Goal: Task Accomplishment & Management: Manage account settings

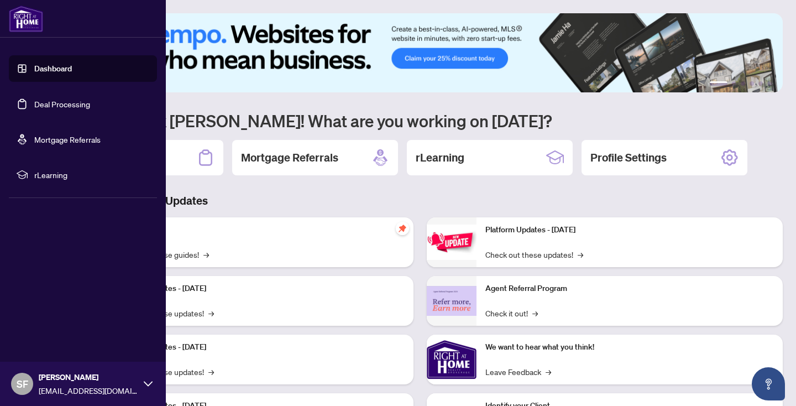
click at [57, 104] on link "Deal Processing" at bounding box center [62, 104] width 56 height 10
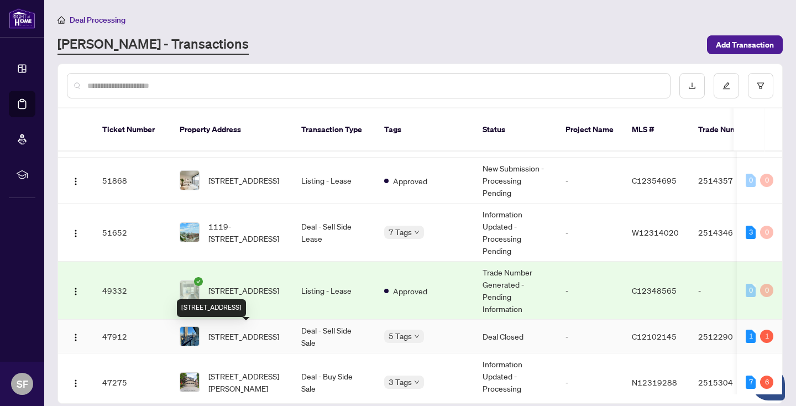
scroll to position [238, 0]
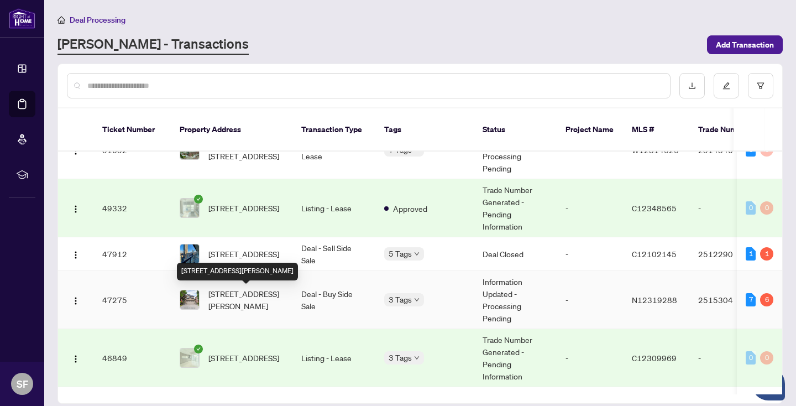
click at [249, 296] on span "18 Castlepoint Dr, Vaughan, Ontario L4H 1C1, Canada" at bounding box center [245, 299] width 75 height 24
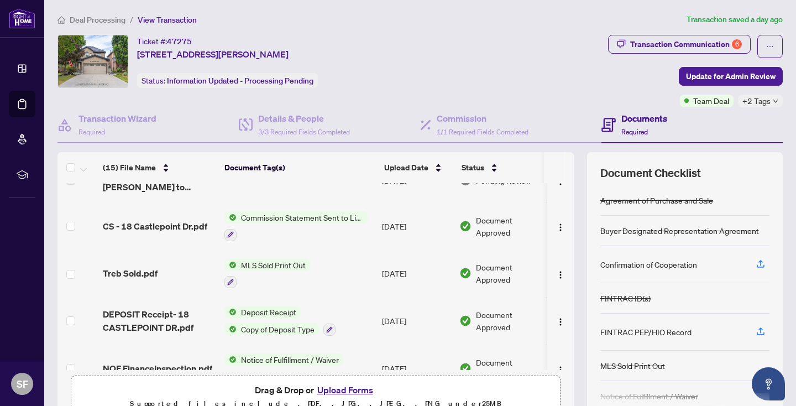
scroll to position [238, 0]
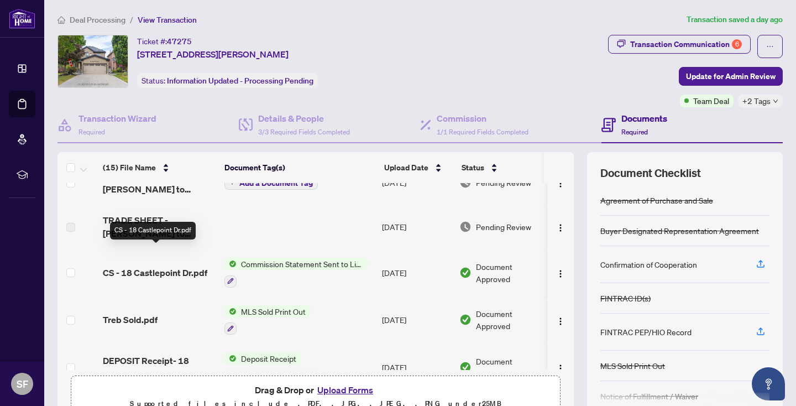
click at [177, 266] on span "CS - 18 Castlepoint Dr.pdf" at bounding box center [155, 272] width 104 height 13
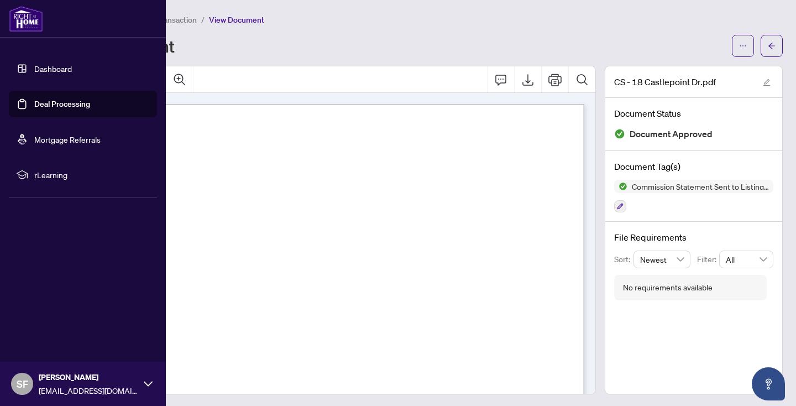
click at [90, 99] on link "Deal Processing" at bounding box center [62, 104] width 56 height 10
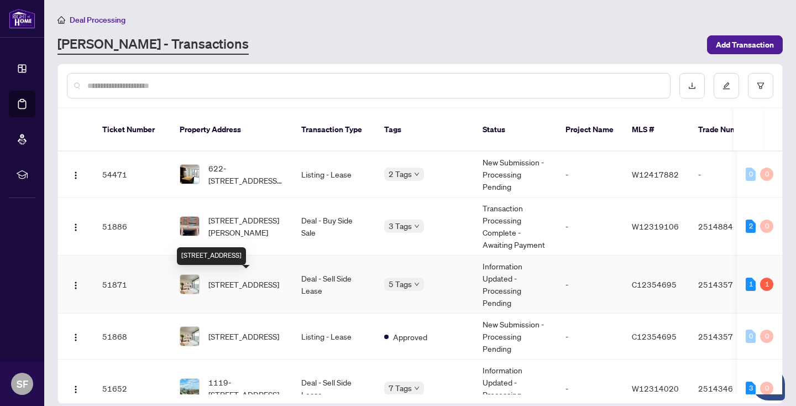
click at [267, 280] on span "2506-8 Cumberland St, Toronto, Ontario M4W 0B6, Canada" at bounding box center [243, 284] width 71 height 12
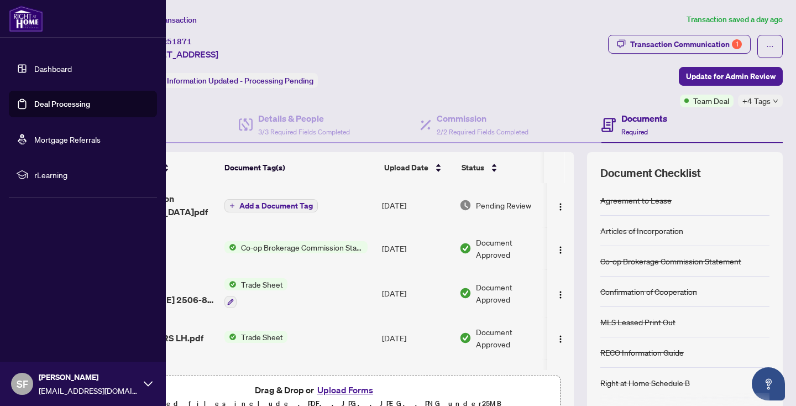
click at [85, 101] on link "Deal Processing" at bounding box center [62, 104] width 56 height 10
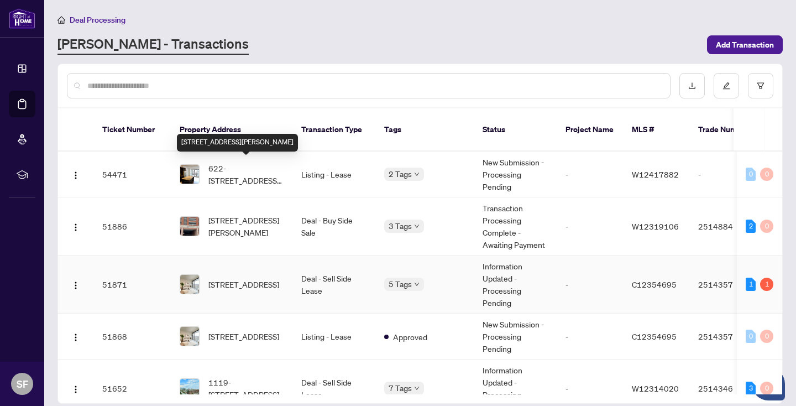
scroll to position [51, 0]
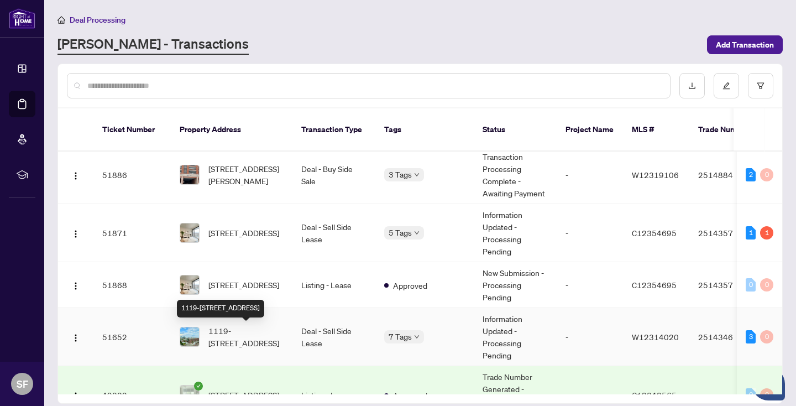
click at [234, 338] on span "1119-285 Dufferin St, Toronto, Ontario M6K 0J2, Canada" at bounding box center [245, 337] width 75 height 24
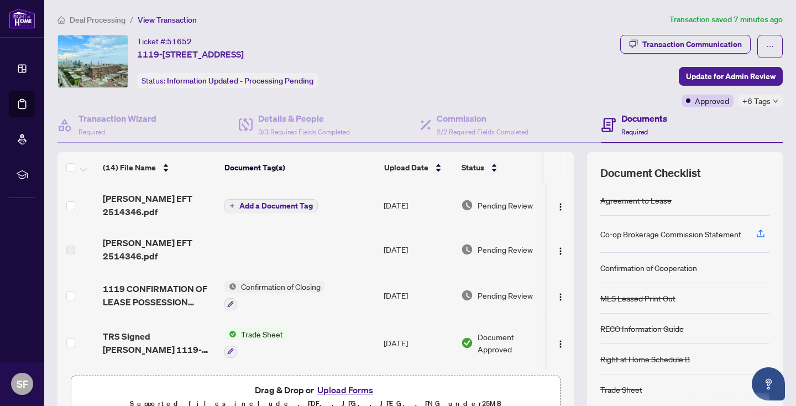
scroll to position [1, 0]
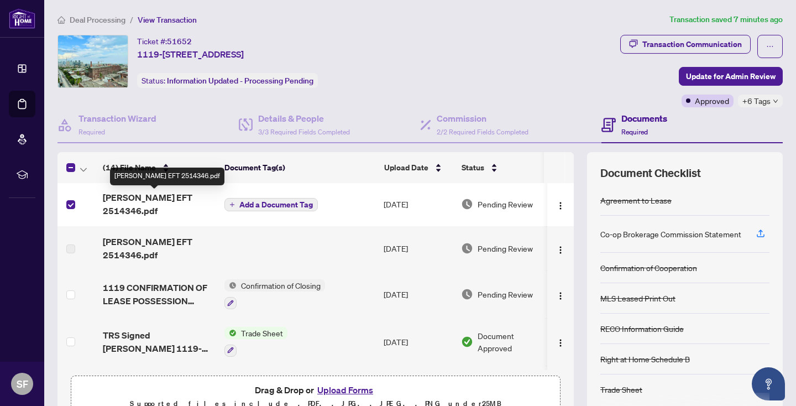
click at [170, 198] on span "Sophia EFT 2514346.pdf" at bounding box center [159, 204] width 113 height 27
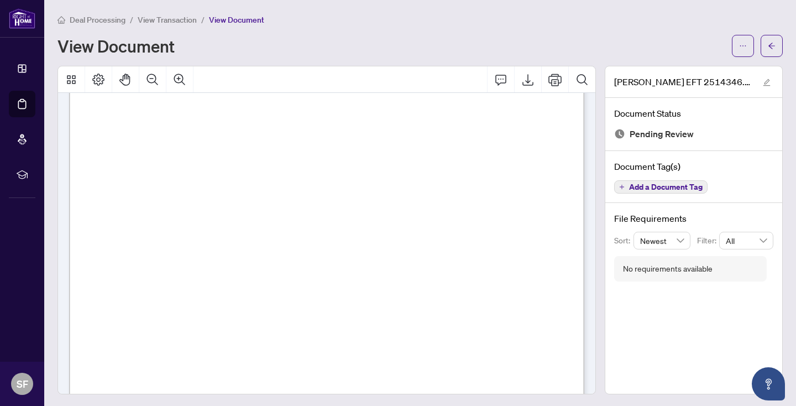
scroll to position [135, 0]
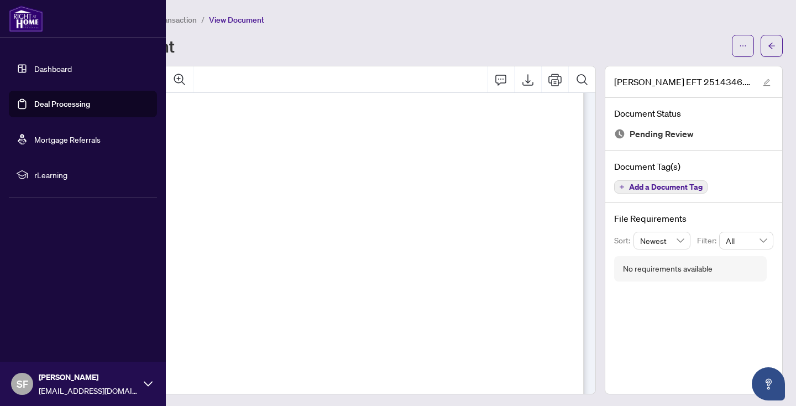
click at [40, 106] on link "Deal Processing" at bounding box center [62, 104] width 56 height 10
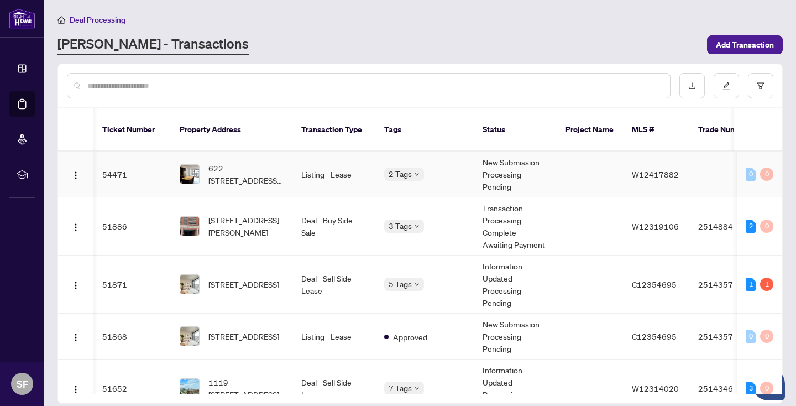
scroll to position [0, 10]
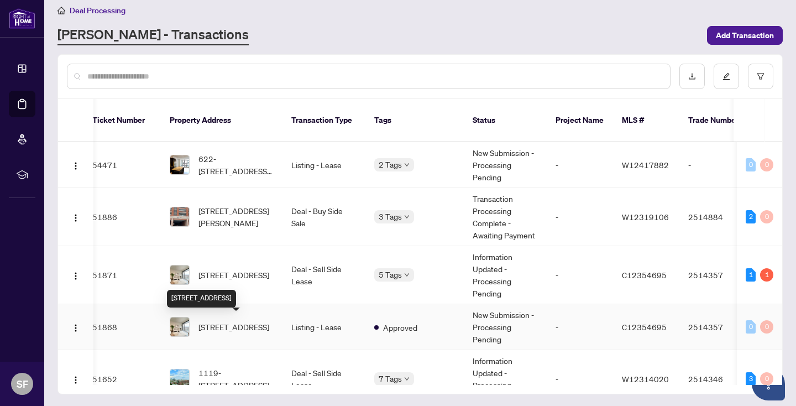
click at [227, 323] on span "2506-8 Cumberland St, Toronto, Ontario M4W 0B6, Canada" at bounding box center [233, 327] width 71 height 12
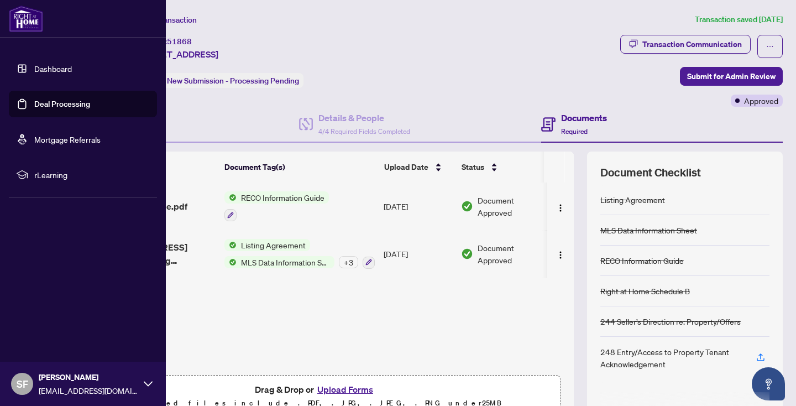
click at [86, 101] on link "Deal Processing" at bounding box center [62, 104] width 56 height 10
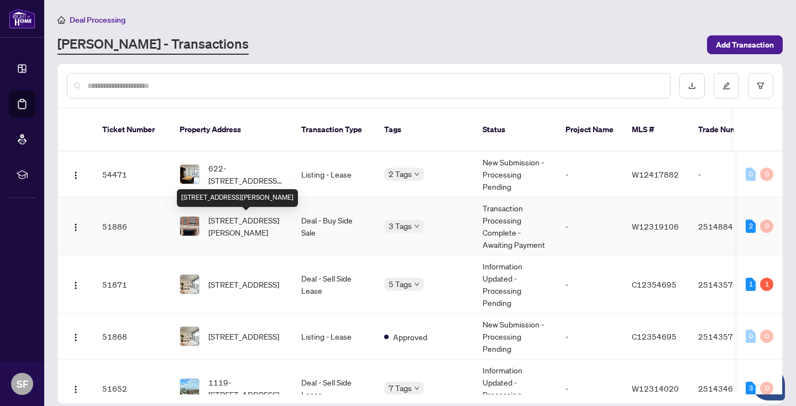
click at [262, 218] on span "533-36 Via Bagnato Ave, Toronto, Ontario M6A 0B7, Canada" at bounding box center [245, 226] width 75 height 24
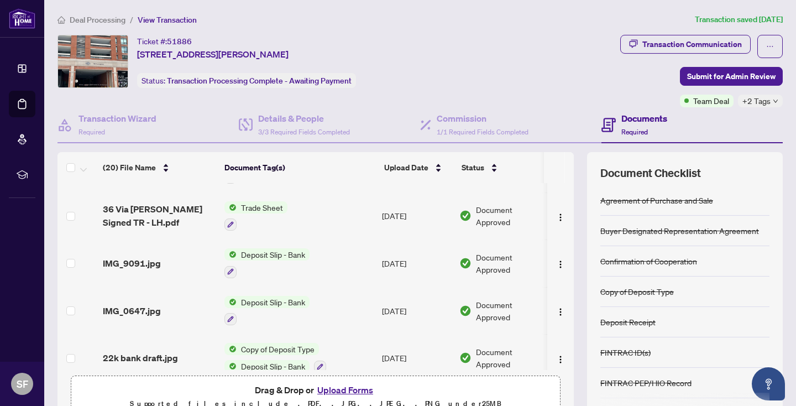
scroll to position [229, 0]
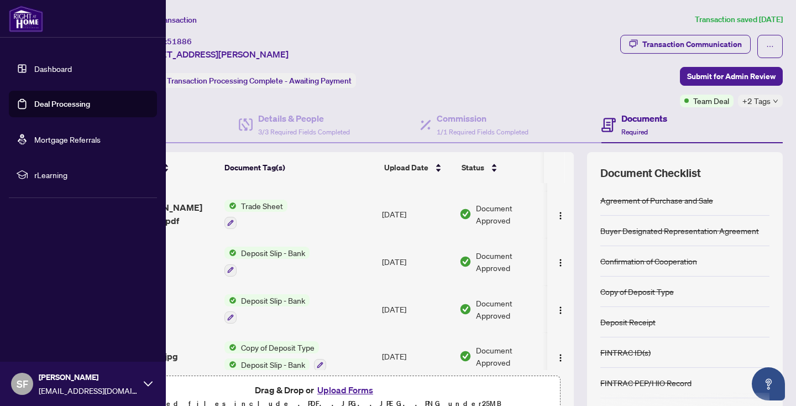
click at [46, 101] on link "Deal Processing" at bounding box center [62, 104] width 56 height 10
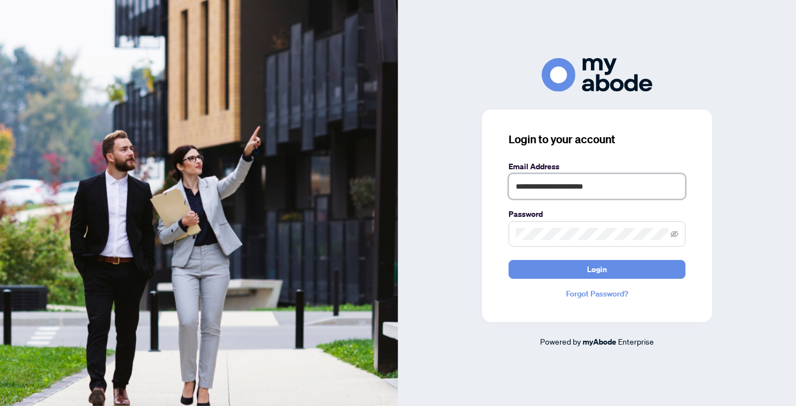
click at [650, 190] on input "**********" at bounding box center [597, 186] width 177 height 25
type input "**********"
click at [601, 271] on span "Login" at bounding box center [597, 269] width 20 height 18
